Goal: Task Accomplishment & Management: Use online tool/utility

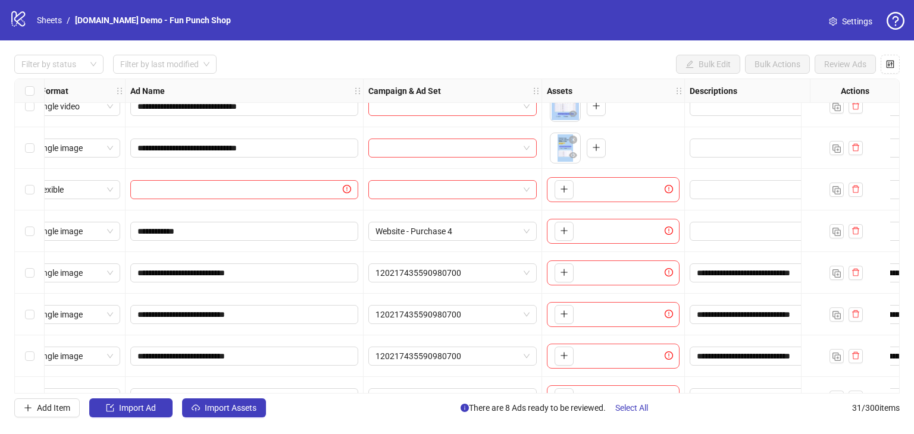
scroll to position [767, 0]
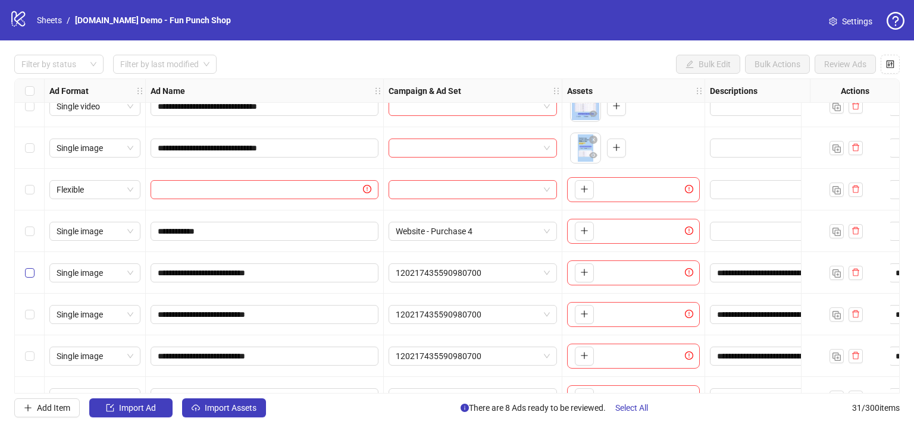
click at [32, 277] on label "Select row 23" at bounding box center [30, 272] width 10 height 13
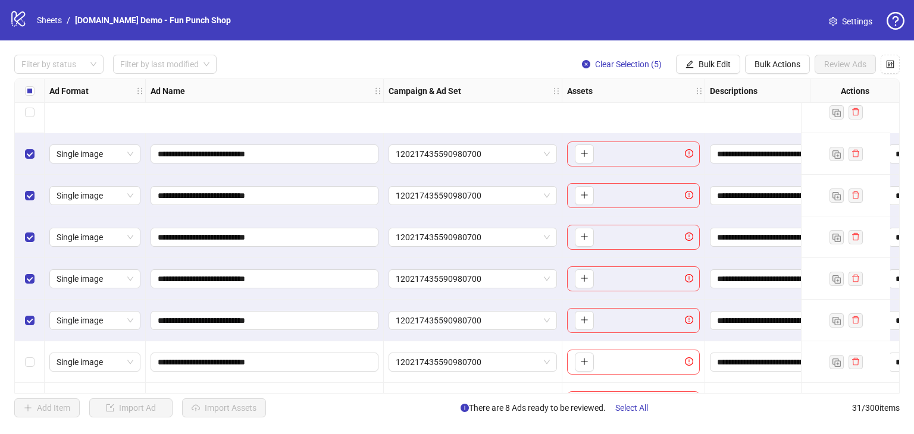
scroll to position [1005, 0]
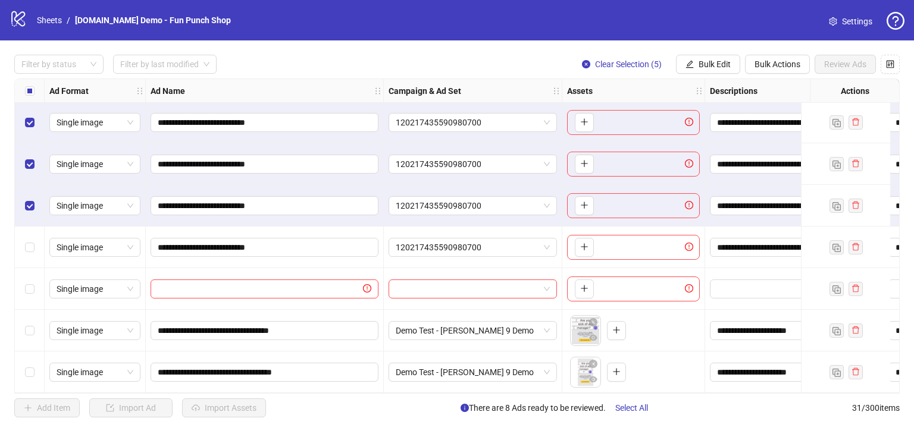
click at [30, 228] on div "Select row 28" at bounding box center [30, 248] width 30 height 42
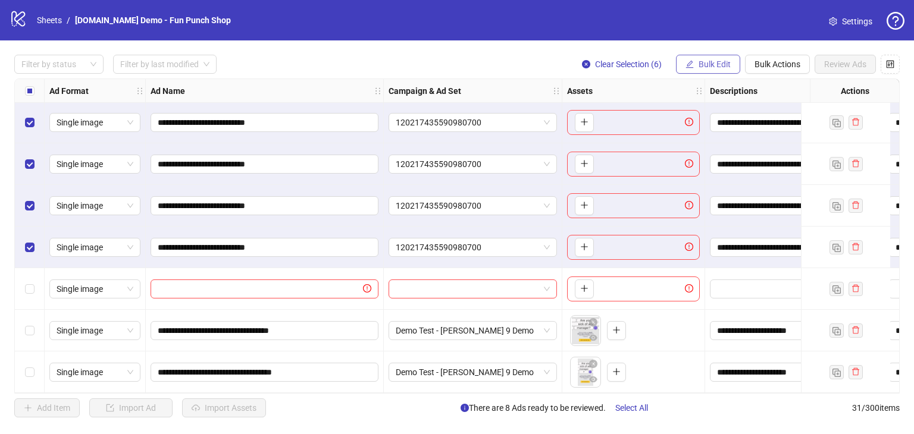
click at [719, 65] on span "Bulk Edit" at bounding box center [714, 64] width 32 height 10
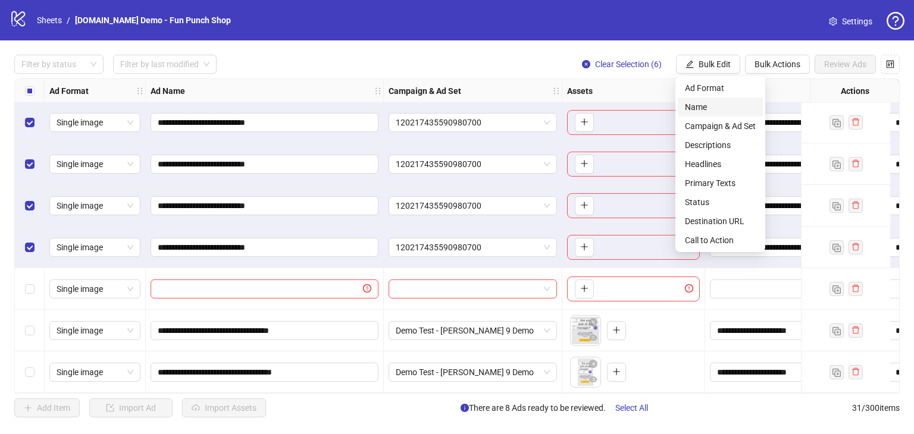
click at [689, 106] on span "Name" at bounding box center [720, 107] width 71 height 13
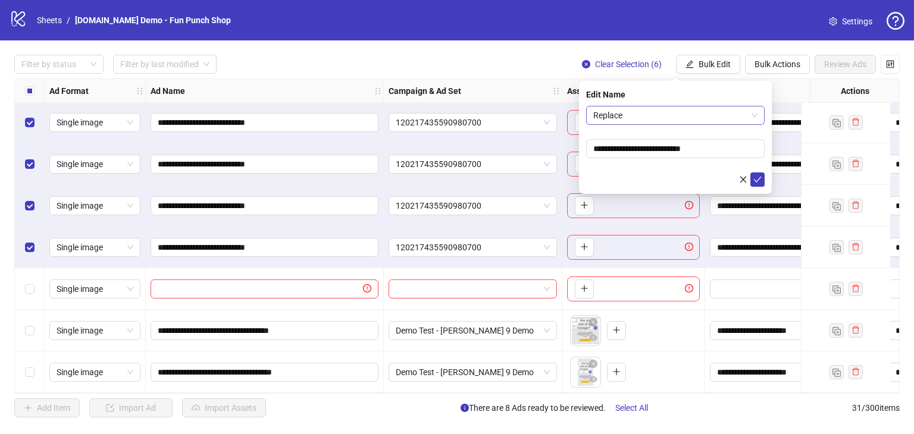
click at [625, 118] on span "Replace" at bounding box center [675, 115] width 164 height 18
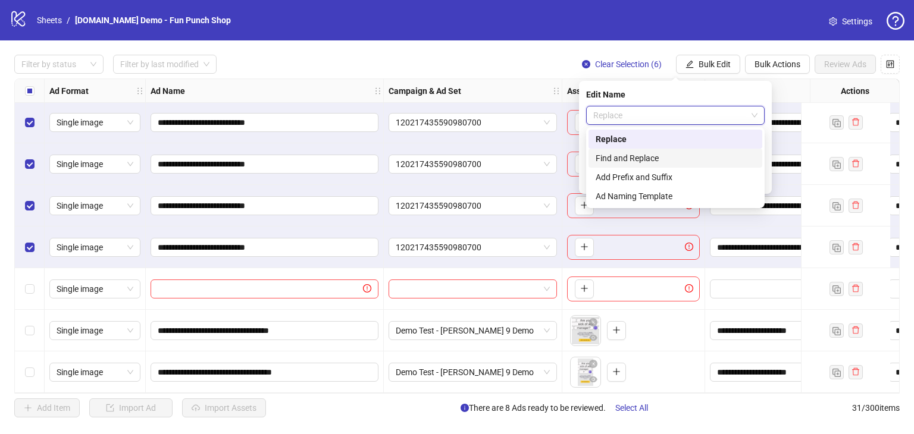
click at [622, 163] on div "Find and Replace" at bounding box center [674, 158] width 159 height 13
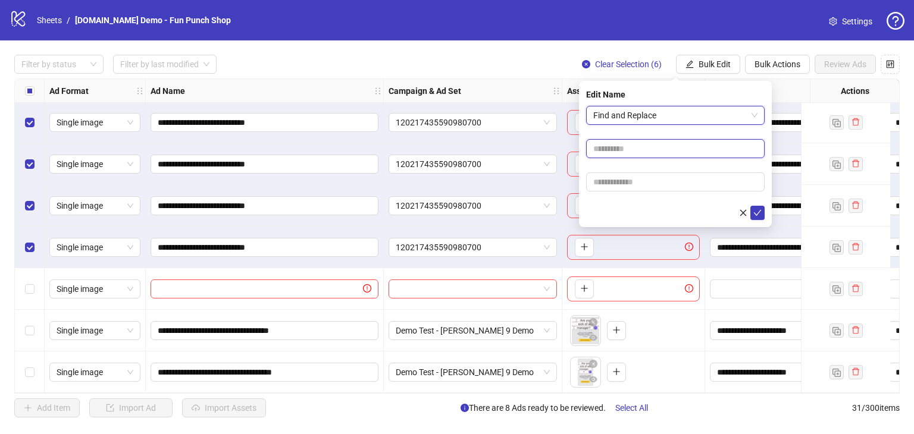
click at [642, 155] on input "text" at bounding box center [675, 148] width 178 height 19
click at [635, 117] on span "Find and Replace" at bounding box center [675, 115] width 164 height 18
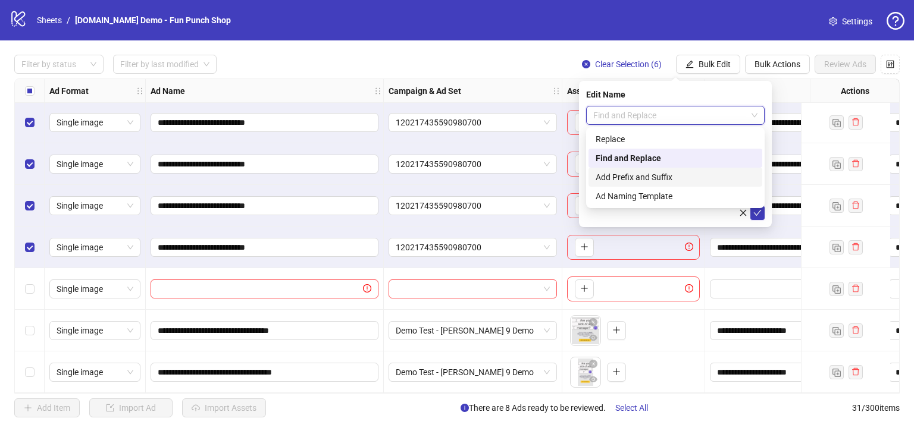
click at [623, 178] on div "Add Prefix and Suffix" at bounding box center [674, 177] width 159 height 13
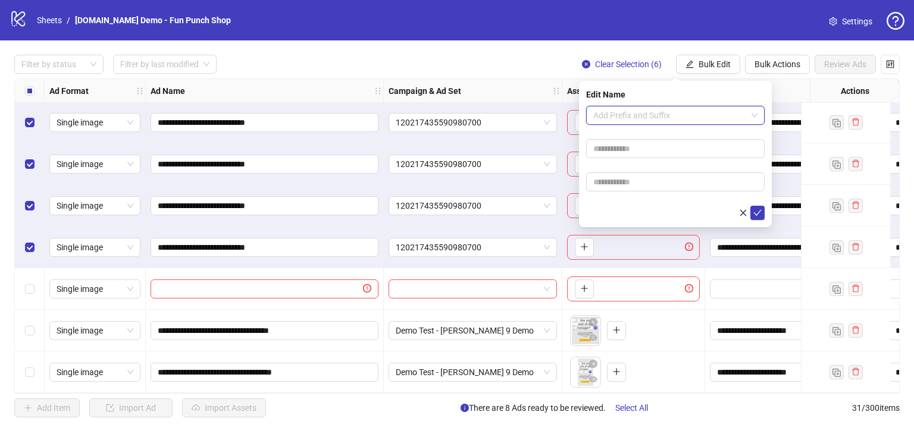
click at [621, 118] on span "Add Prefix and Suffix" at bounding box center [675, 115] width 164 height 18
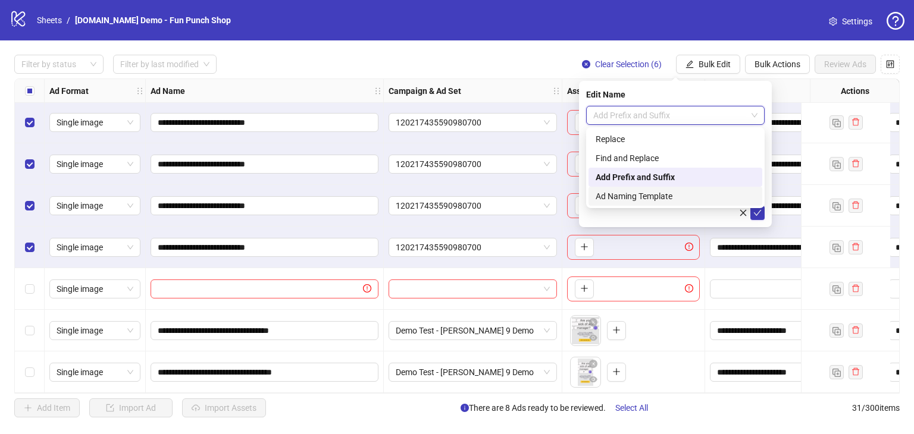
click at [616, 199] on div "Ad Naming Template" at bounding box center [674, 196] width 159 height 13
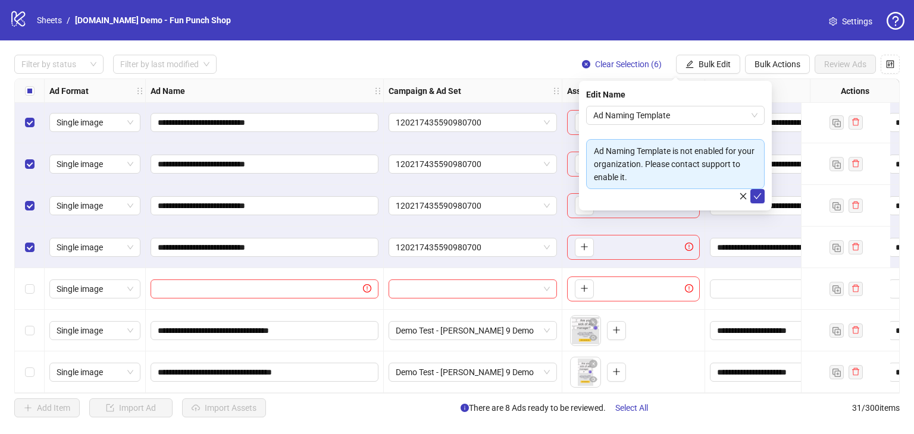
click at [650, 104] on div "Edit Name Ad Naming Template Ad Naming Template is not enabled for your organiz…" at bounding box center [675, 146] width 193 height 130
click at [642, 116] on span "Ad Naming Template" at bounding box center [675, 115] width 164 height 18
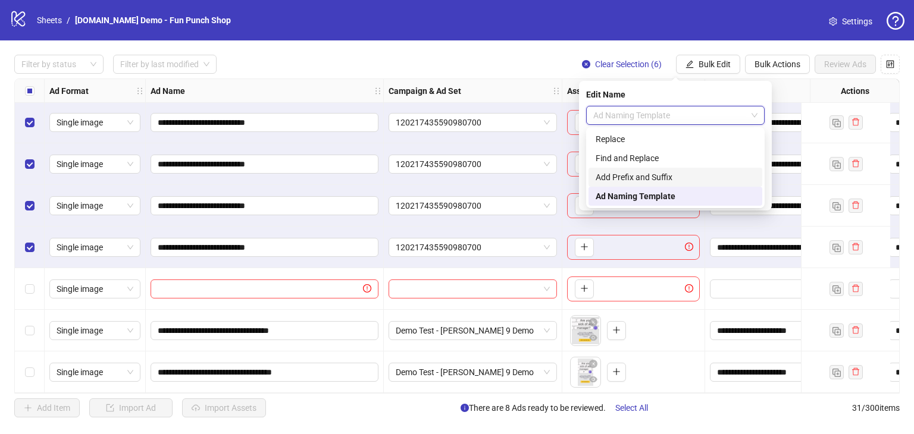
click at [632, 181] on div "Add Prefix and Suffix" at bounding box center [674, 177] width 159 height 13
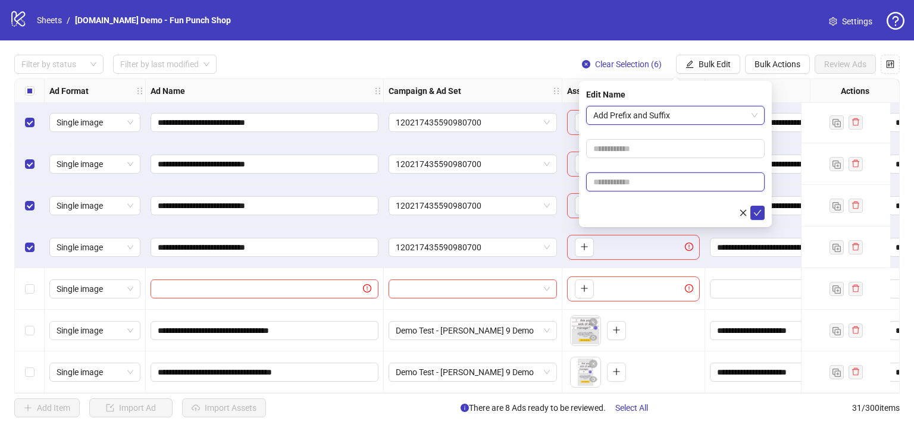
click at [616, 186] on input "text" at bounding box center [675, 182] width 178 height 19
type input "*****"
click at [757, 215] on icon "check" at bounding box center [758, 213] width 8 height 6
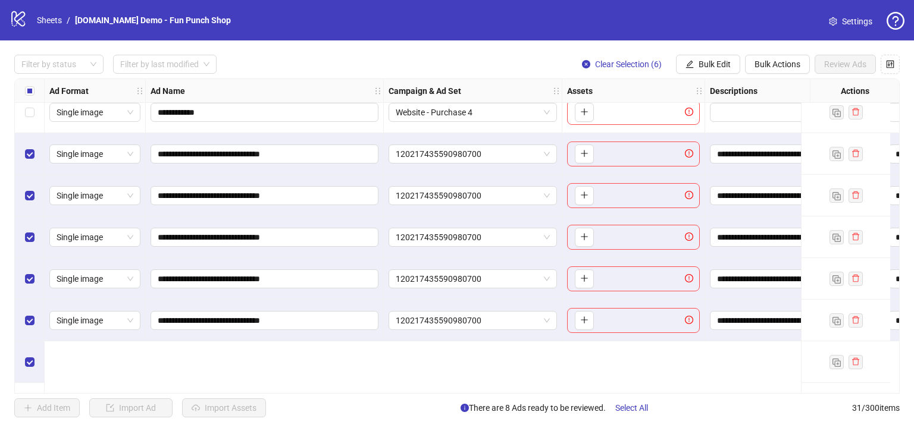
scroll to position [767, 0]
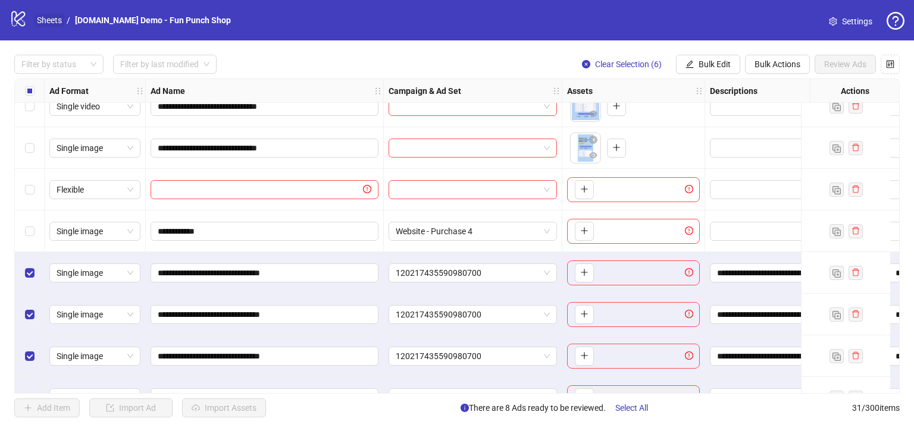
click at [48, 18] on link "Sheets" at bounding box center [50, 20] width 30 height 13
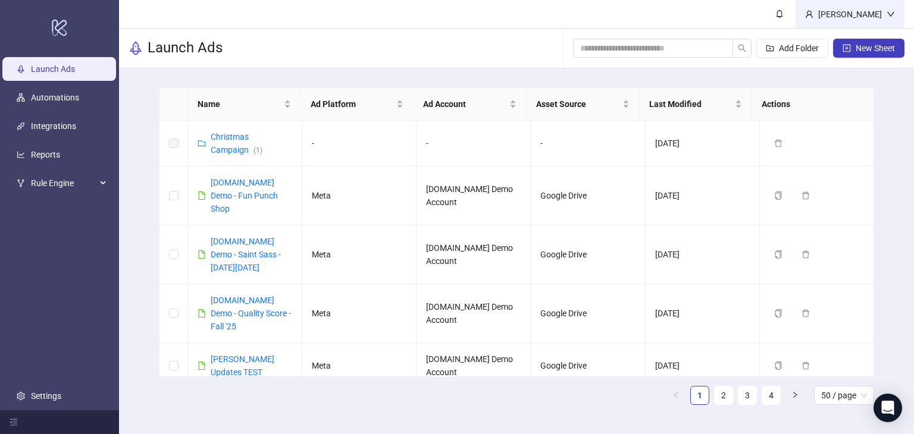
click at [860, 17] on div "Martin Demo" at bounding box center [849, 14] width 73 height 13
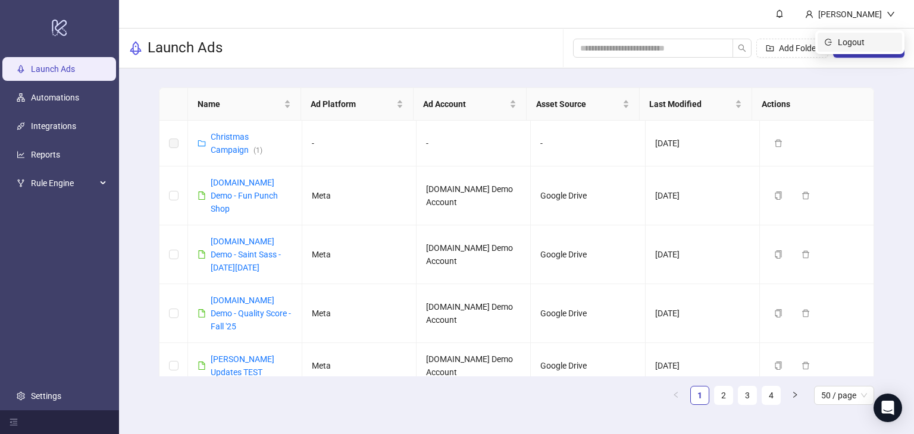
click at [854, 45] on span "Logout" at bounding box center [866, 42] width 57 height 13
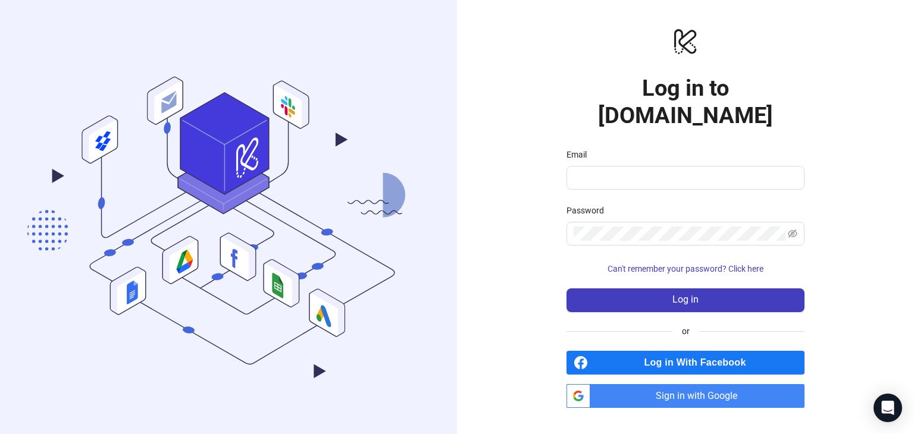
click at [672, 384] on span "Sign in with Google" at bounding box center [699, 396] width 209 height 24
click at [676, 384] on span "Sign in with Google" at bounding box center [699, 396] width 209 height 24
click at [669, 387] on span "Sign in with Google" at bounding box center [699, 396] width 209 height 24
